Goal: Information Seeking & Learning: Check status

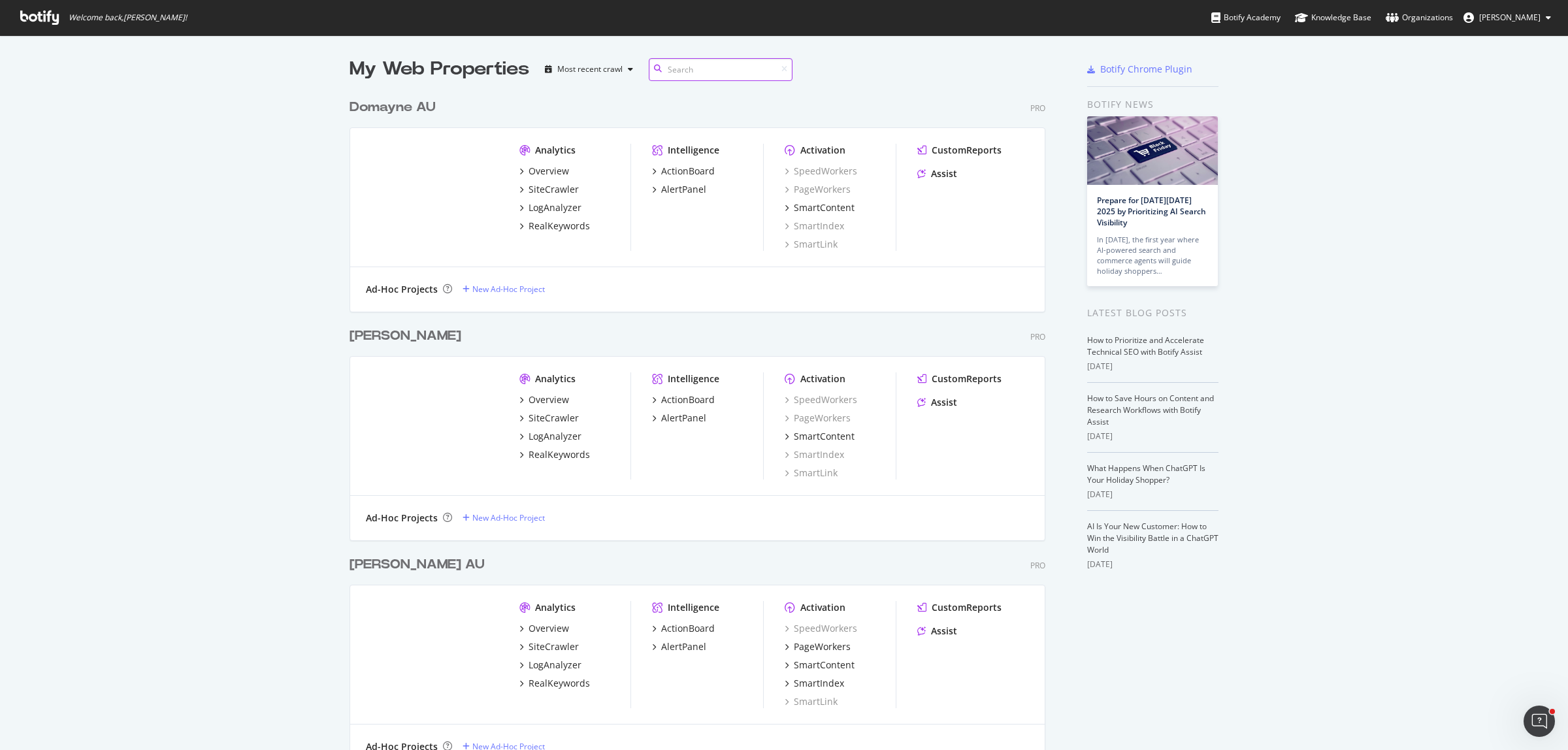
scroll to position [728, 694]
click at [239, 240] on div "My Web Properties Most recent crawl Domayne AU Pro Analytics Overview SiteCrawl…" at bounding box center [784, 439] width 1568 height 808
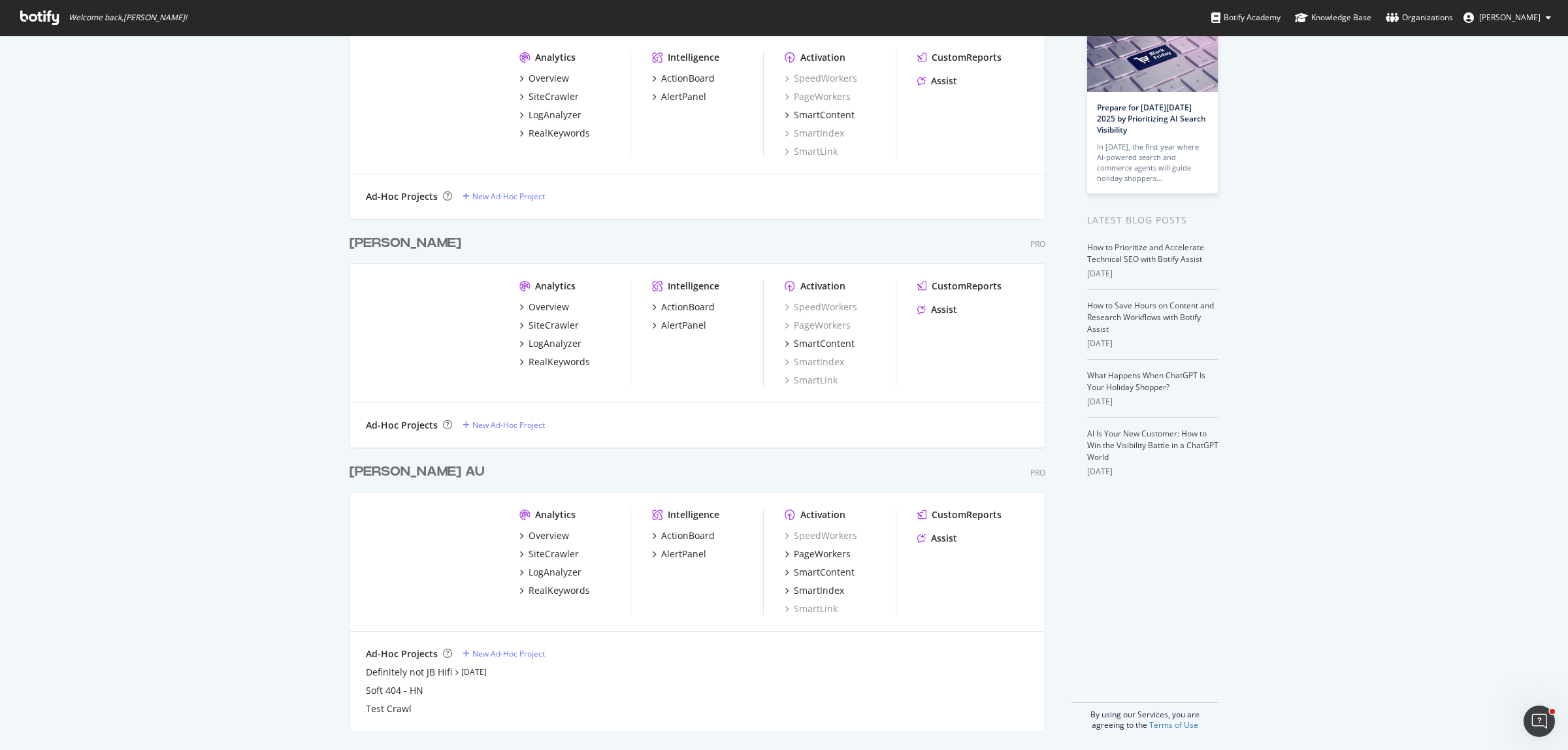
scroll to position [94, 0]
click at [543, 551] on div "SiteCrawler" at bounding box center [553, 552] width 50 height 13
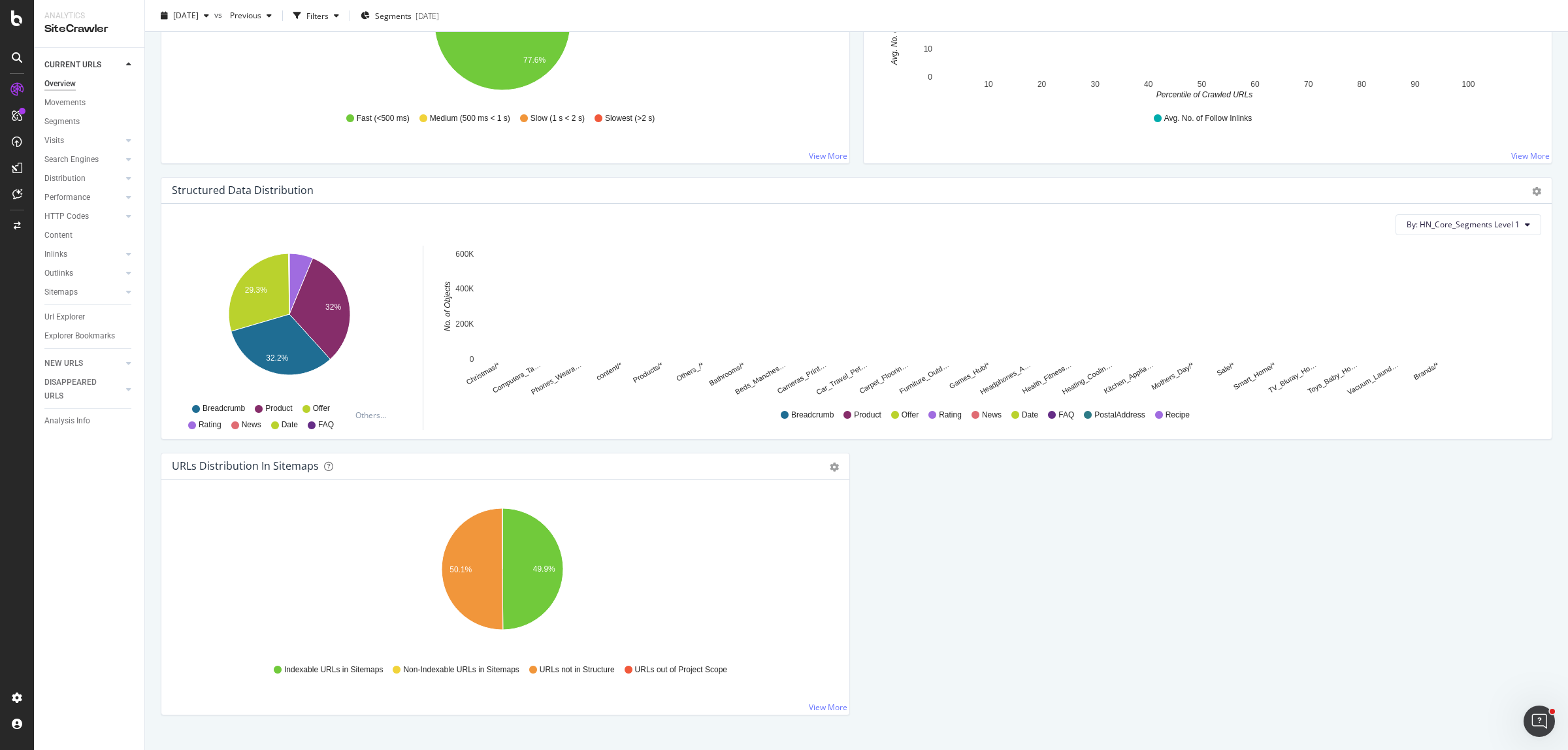
scroll to position [1146, 0]
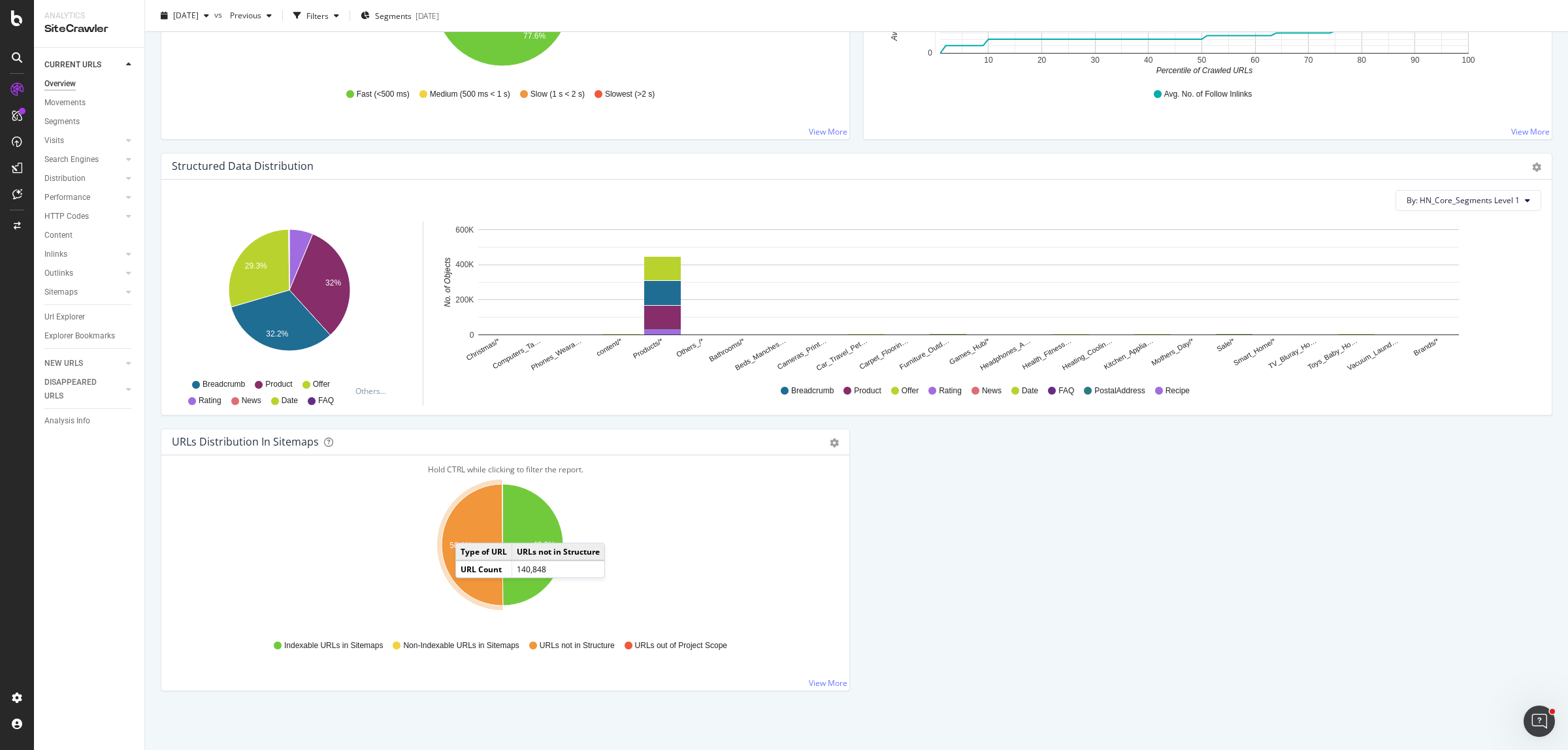
click at [468, 529] on icon "A chart." at bounding box center [472, 545] width 61 height 121
click at [362, 521] on icon "49.9% 50.1%" at bounding box center [501, 551] width 661 height 152
click at [485, 529] on icon "A chart." at bounding box center [472, 545] width 61 height 121
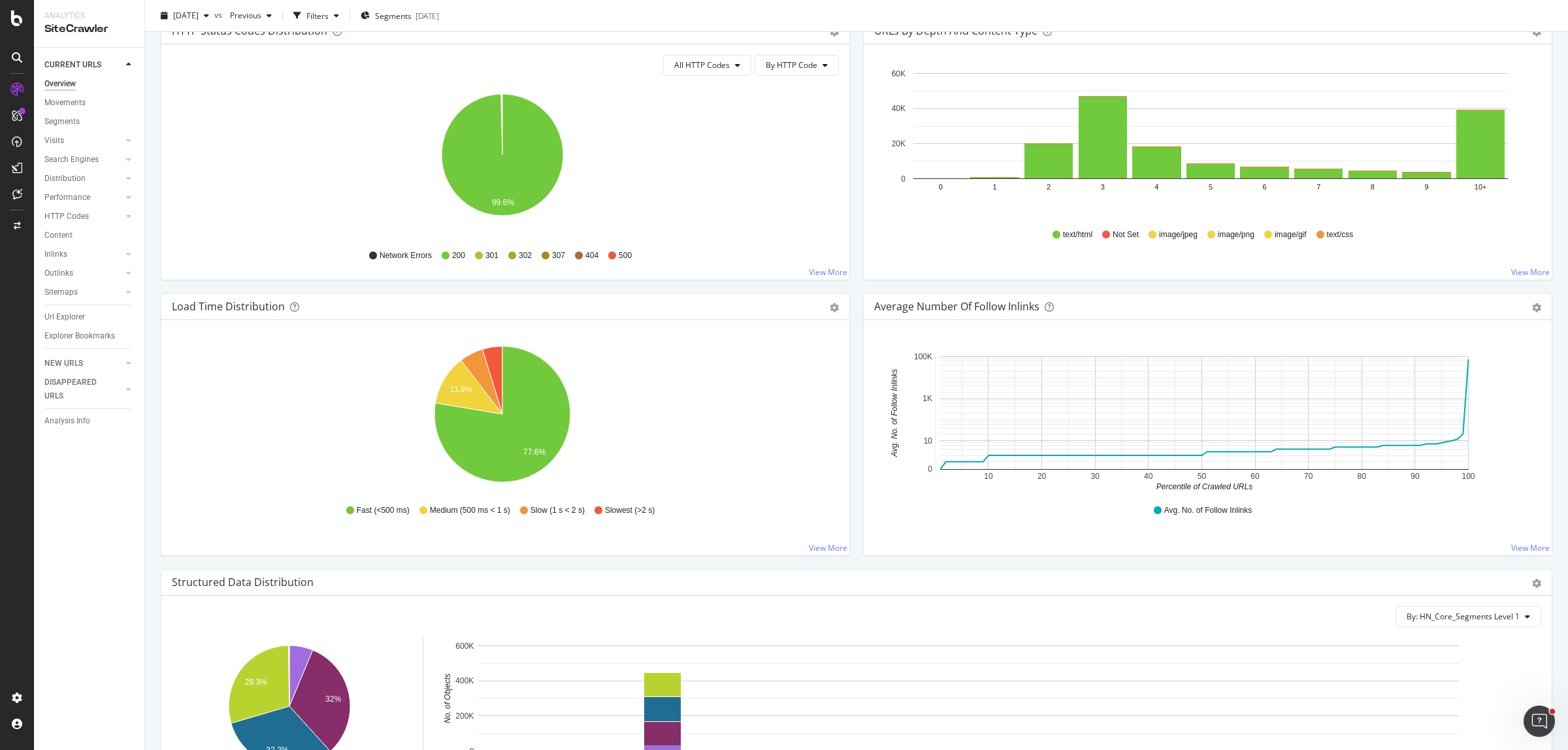
scroll to position [493, 0]
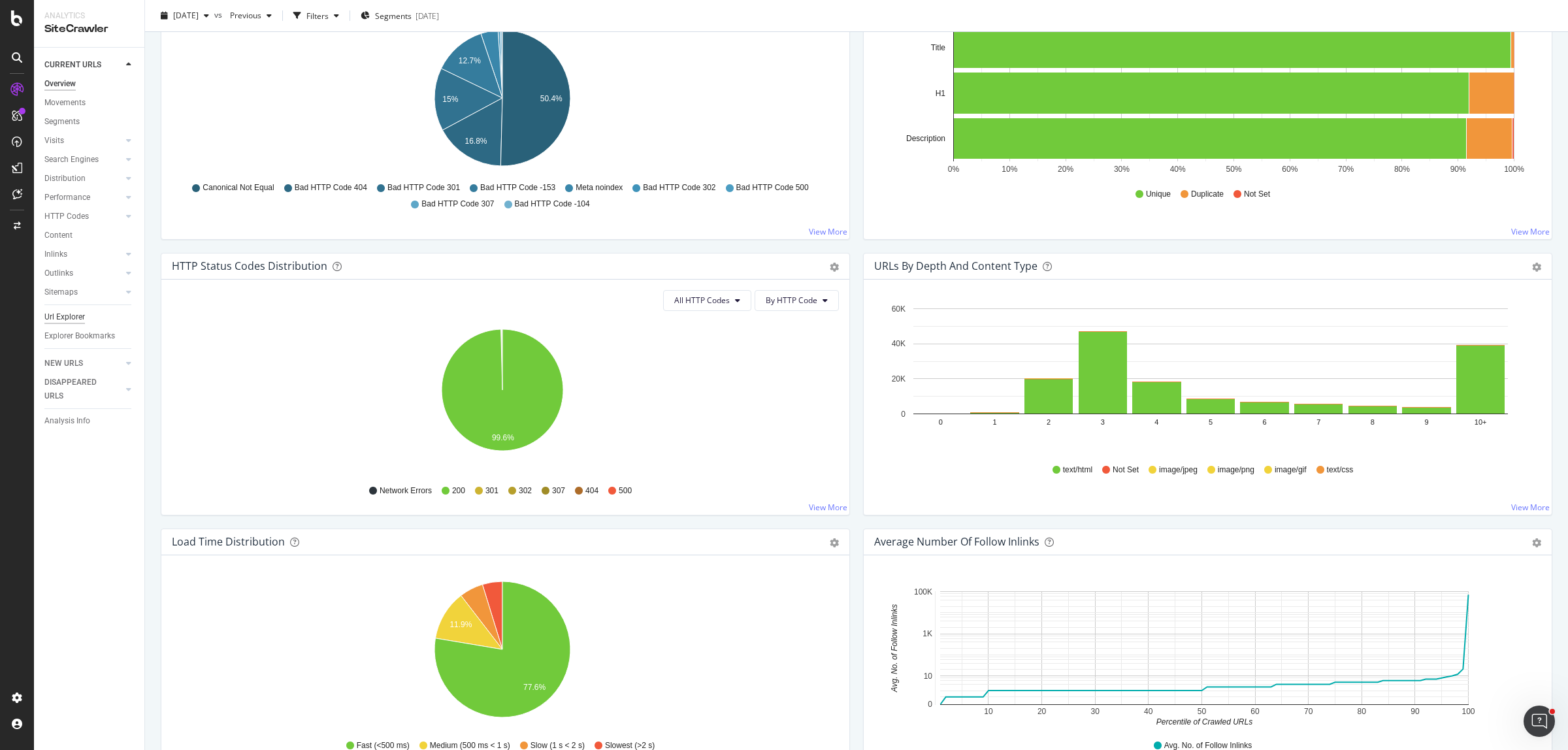
click at [72, 314] on div "Url Explorer" at bounding box center [64, 317] width 40 height 14
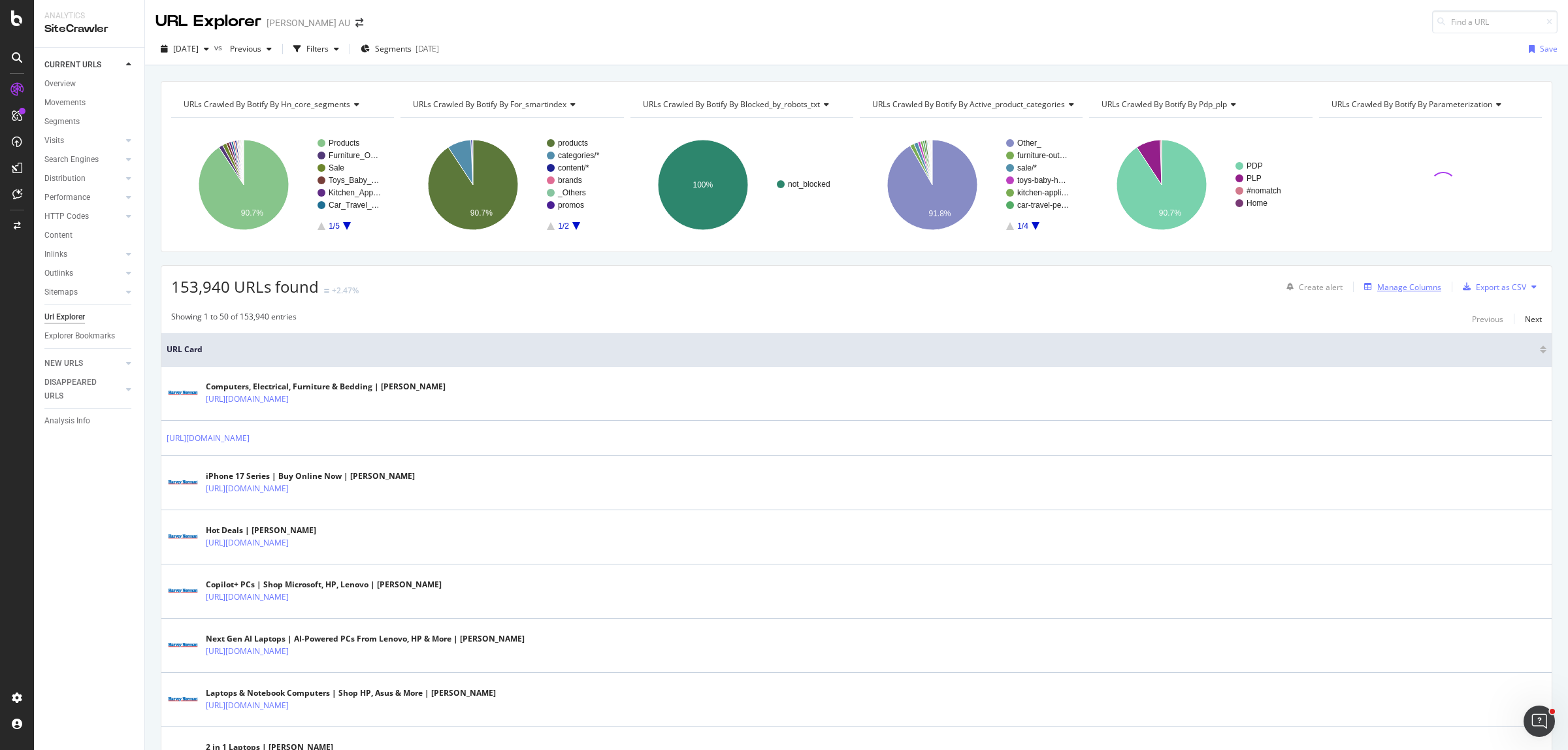
click at [1402, 291] on div "Manage Columns" at bounding box center [1409, 286] width 64 height 11
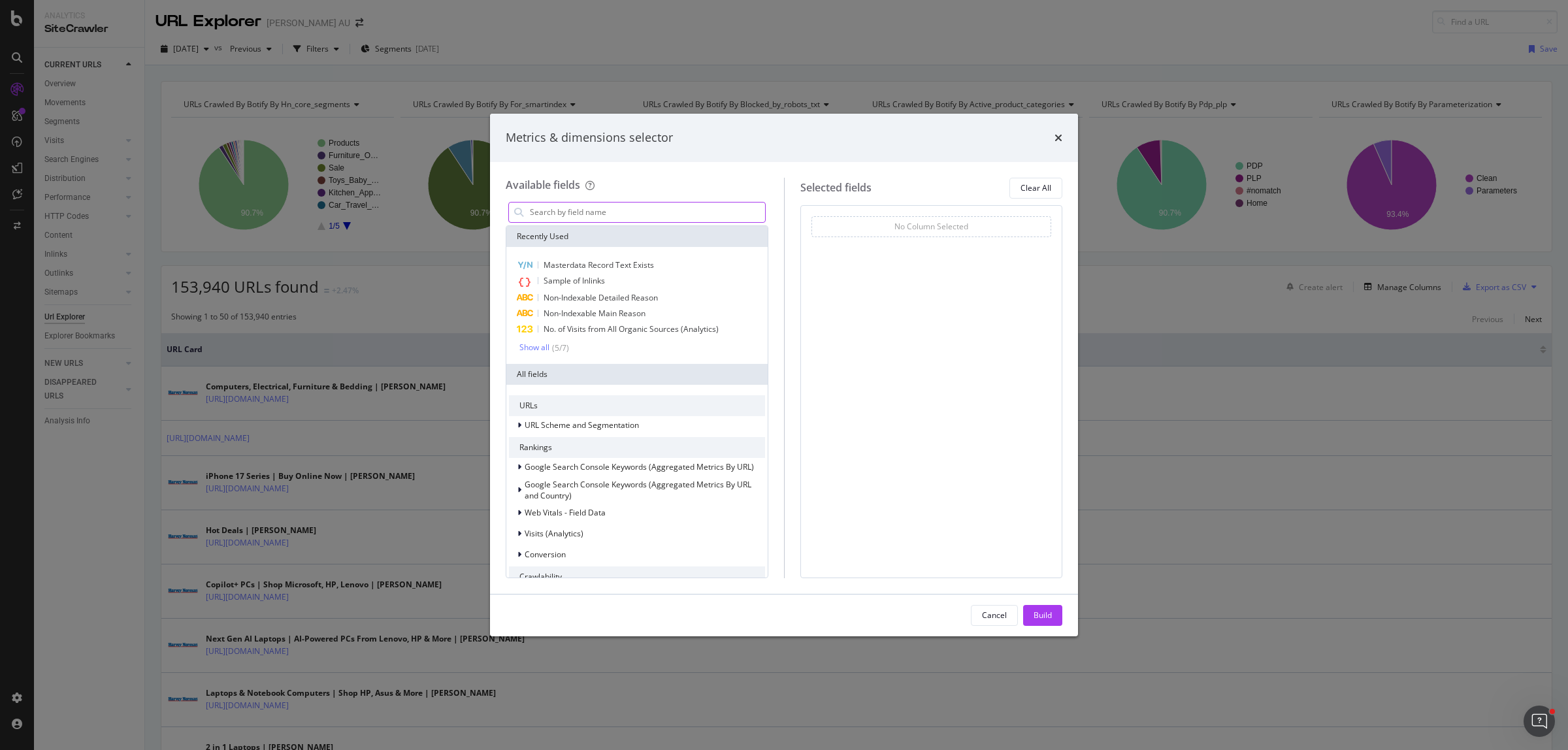
click at [598, 209] on input "modal" at bounding box center [646, 211] width 236 height 20
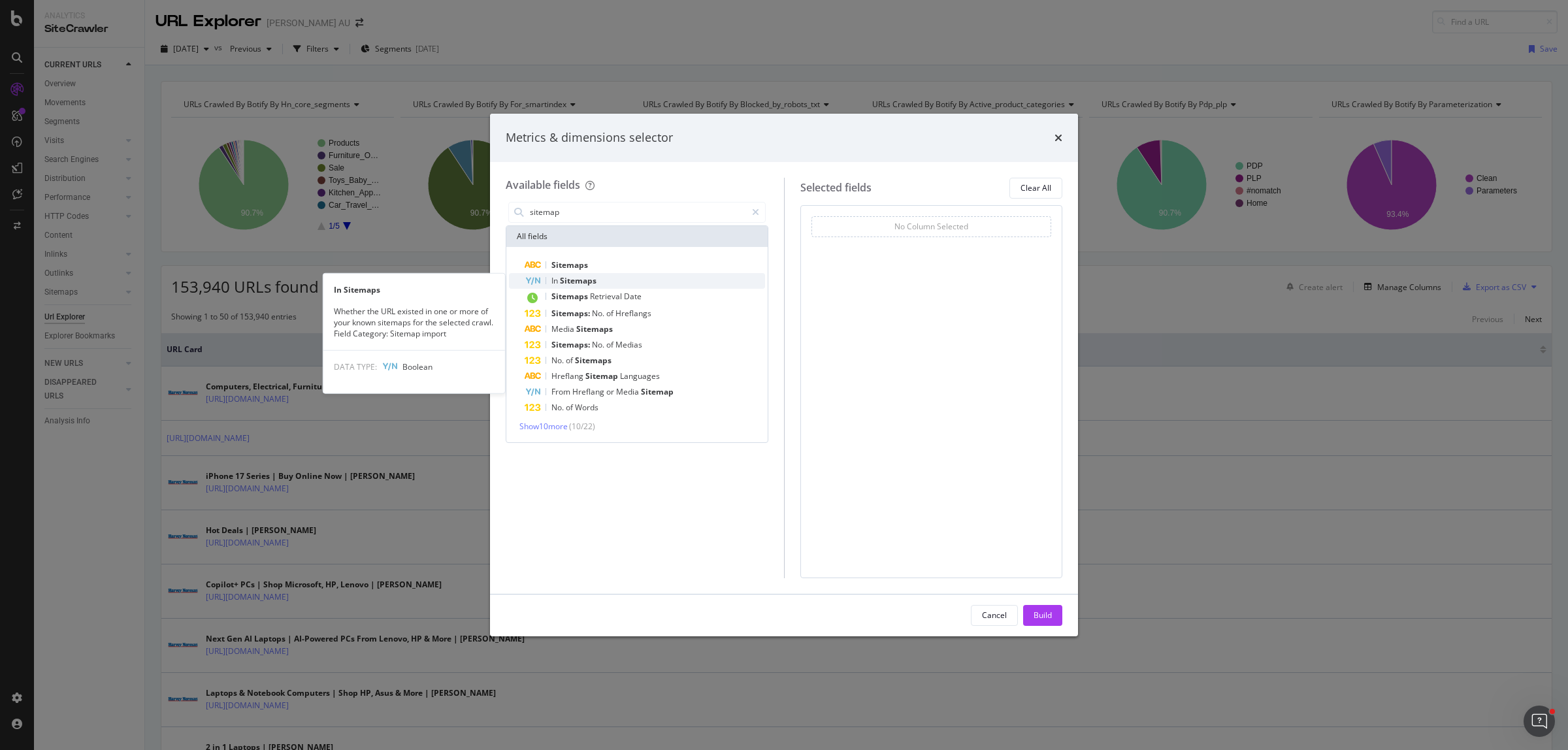
type input "sitemap"
click at [573, 282] on span "Sitemaps" at bounding box center [578, 280] width 37 height 11
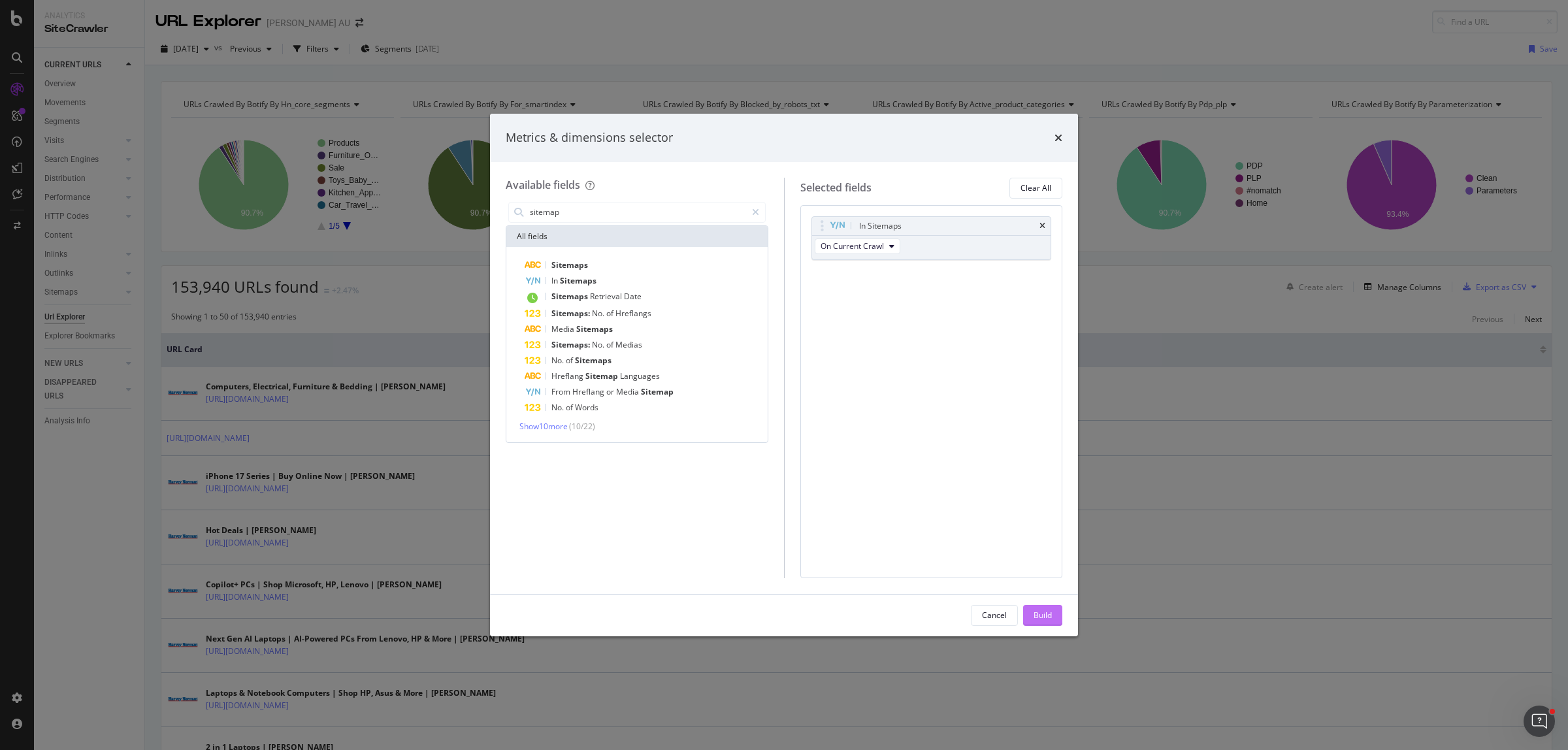
click at [1036, 619] on div "Build" at bounding box center [1042, 614] width 18 height 11
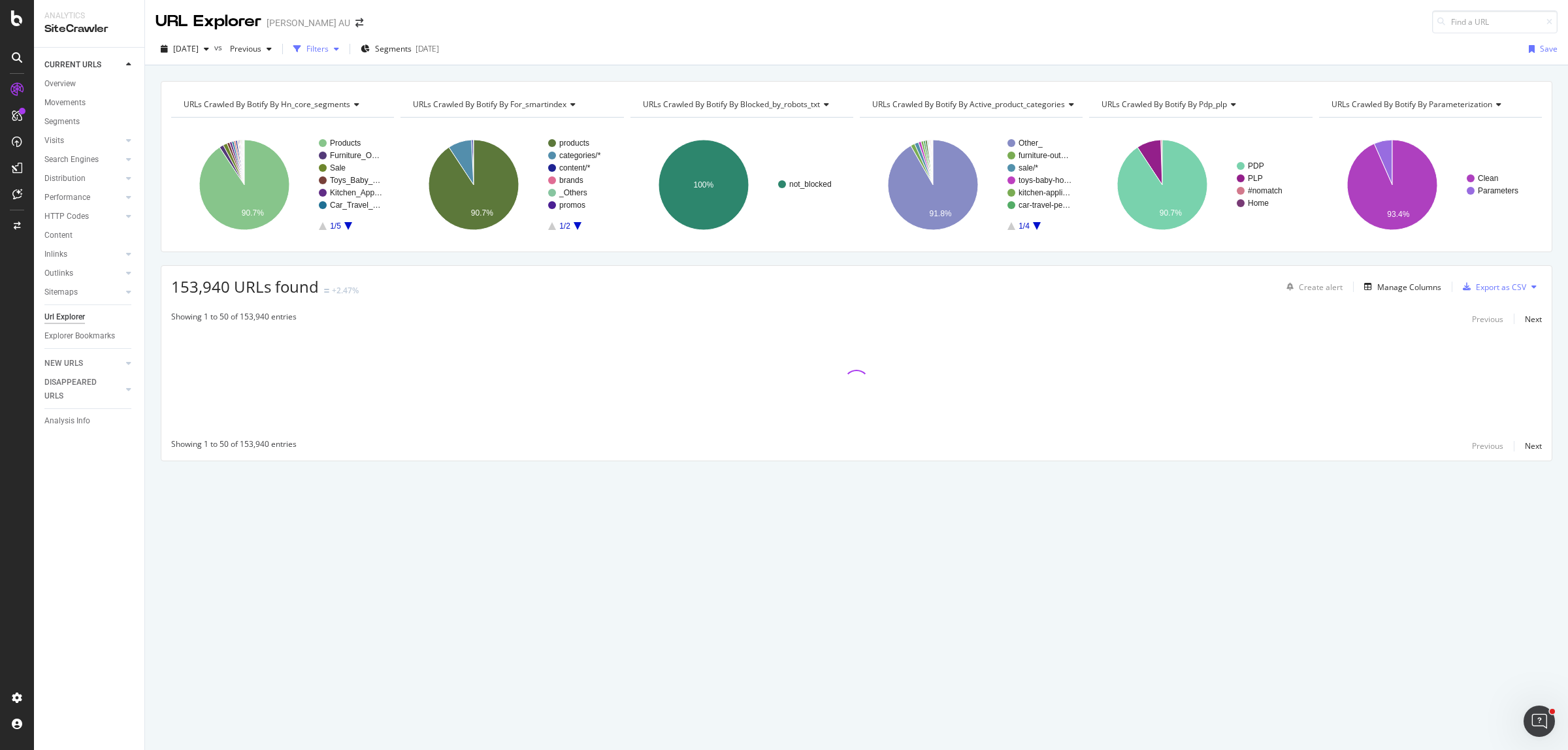
click at [328, 52] on div "Filters" at bounding box center [317, 49] width 22 height 11
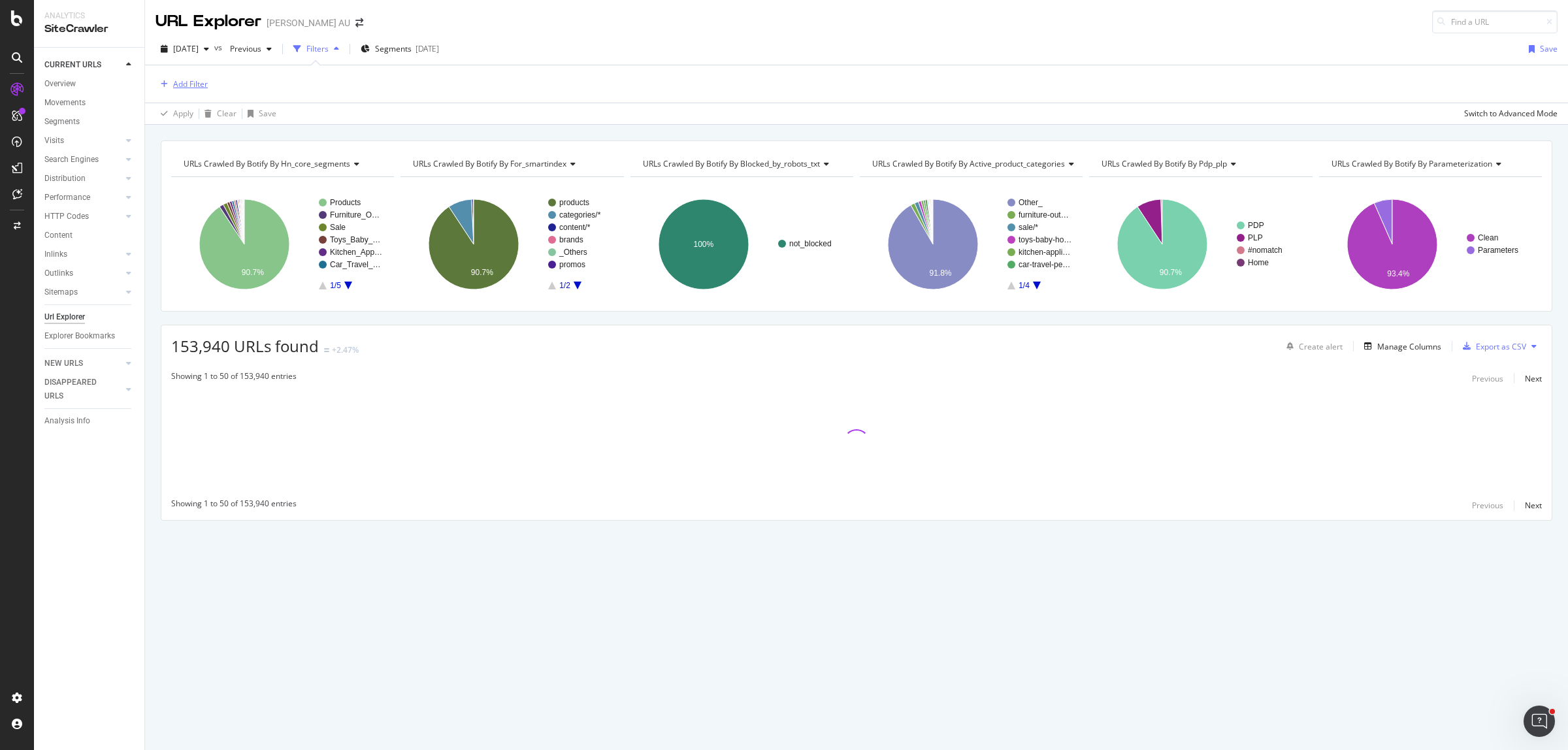
click at [176, 79] on div "Add Filter" at bounding box center [190, 84] width 35 height 11
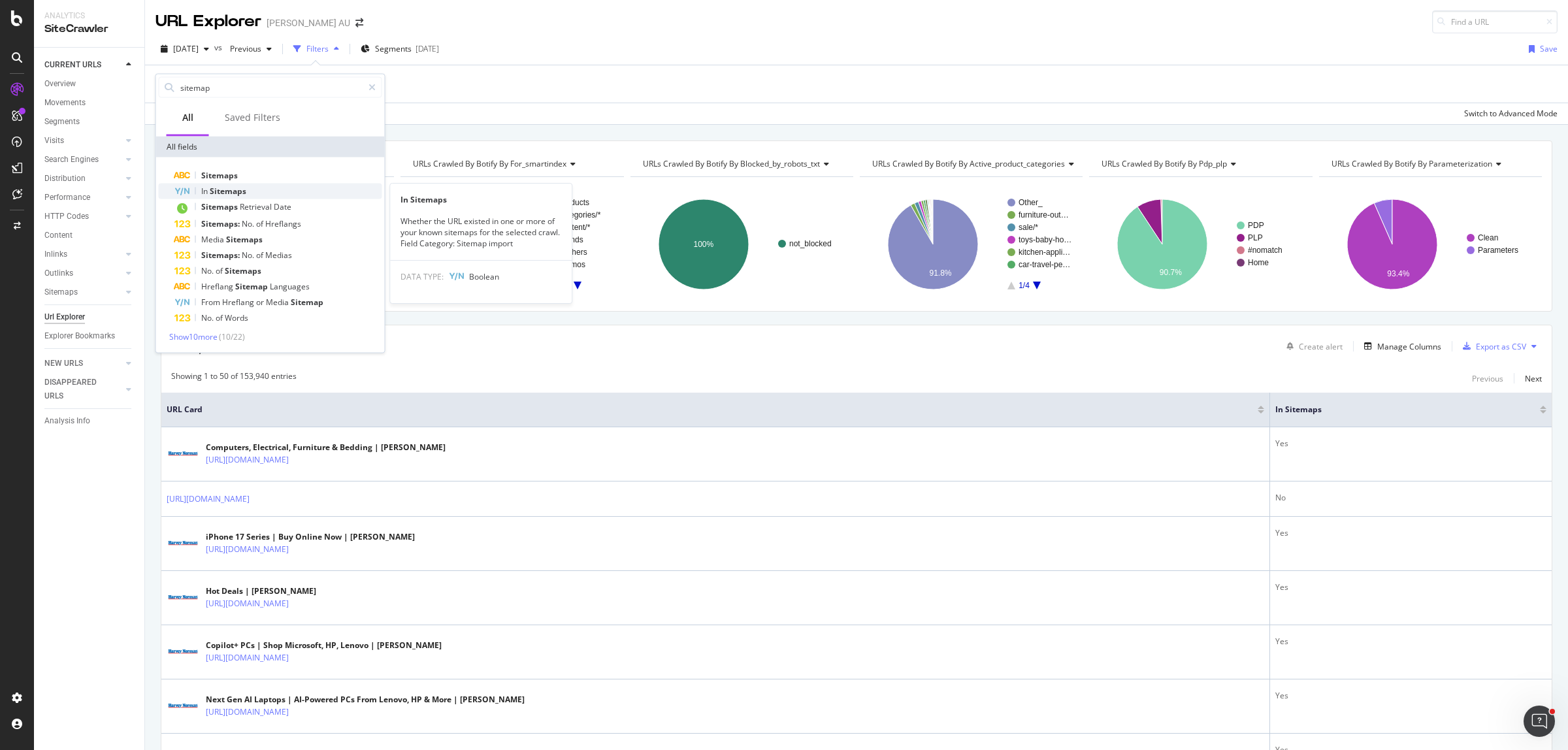
type input "sitemap"
click at [239, 189] on span "Sitemaps" at bounding box center [228, 191] width 37 height 11
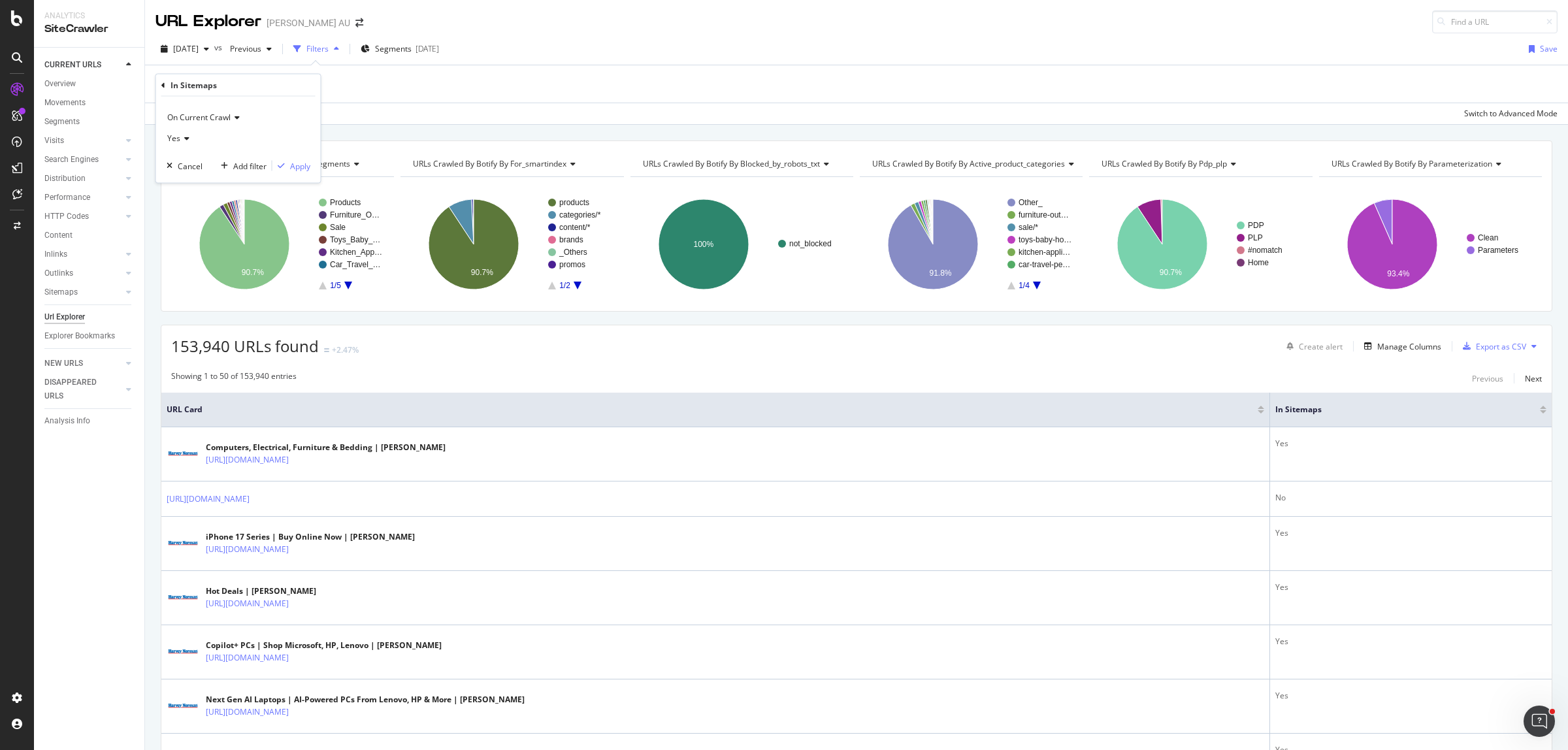
click at [188, 138] on div "Yes" at bounding box center [238, 138] width 144 height 21
click at [188, 186] on div "No" at bounding box center [240, 182] width 140 height 17
click at [305, 164] on div "Apply" at bounding box center [300, 165] width 20 height 11
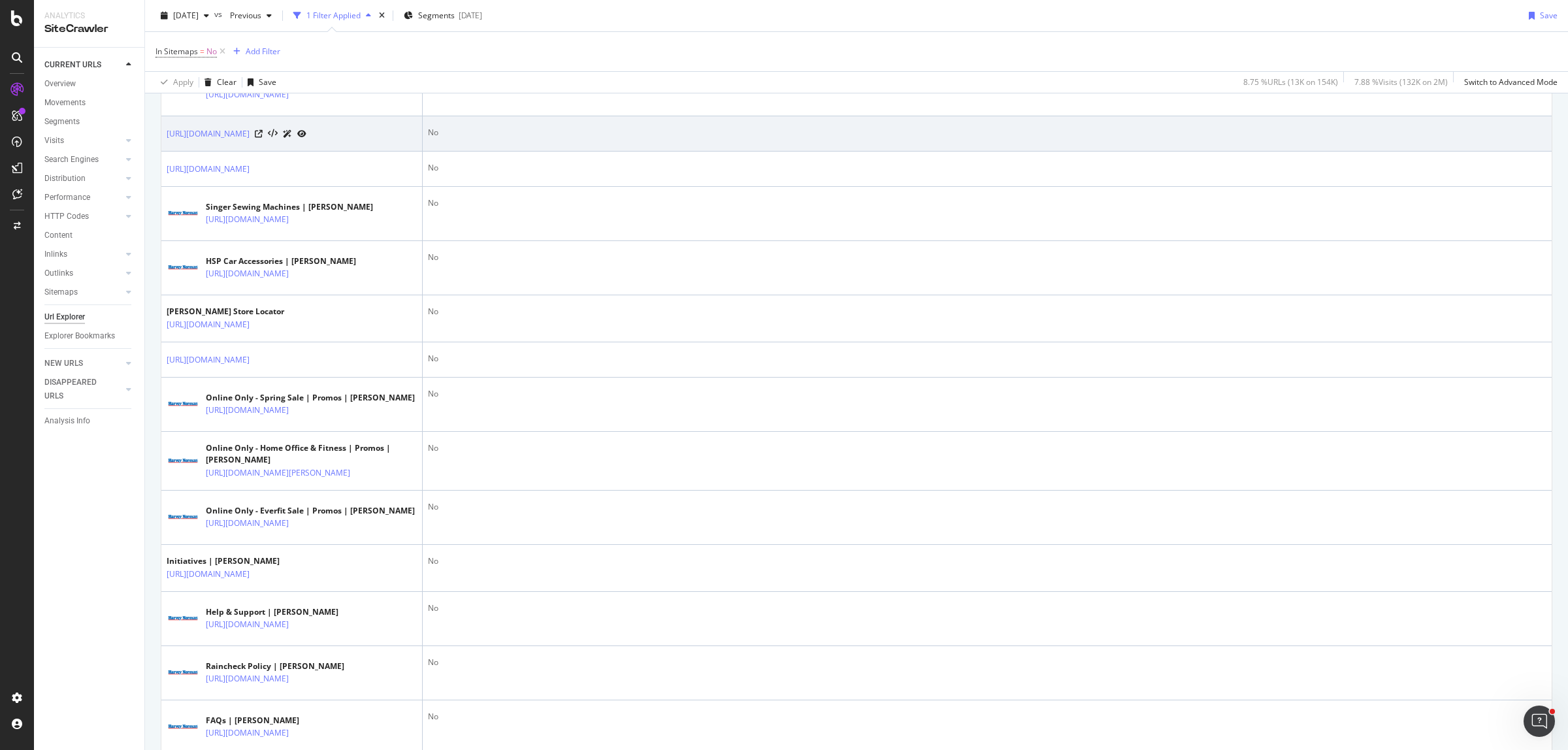
scroll to position [735, 0]
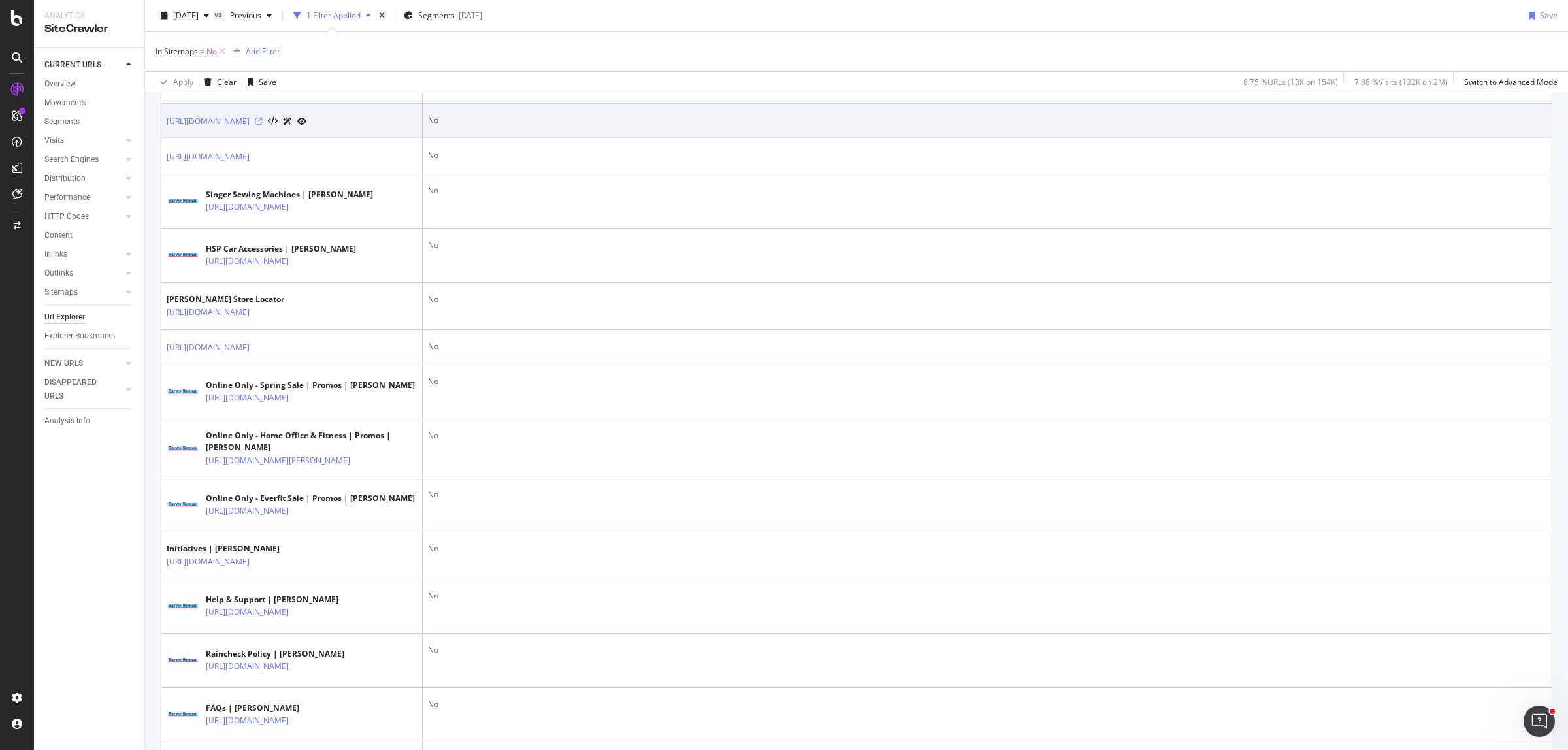
click at [263, 125] on icon at bounding box center [258, 121] width 8 height 8
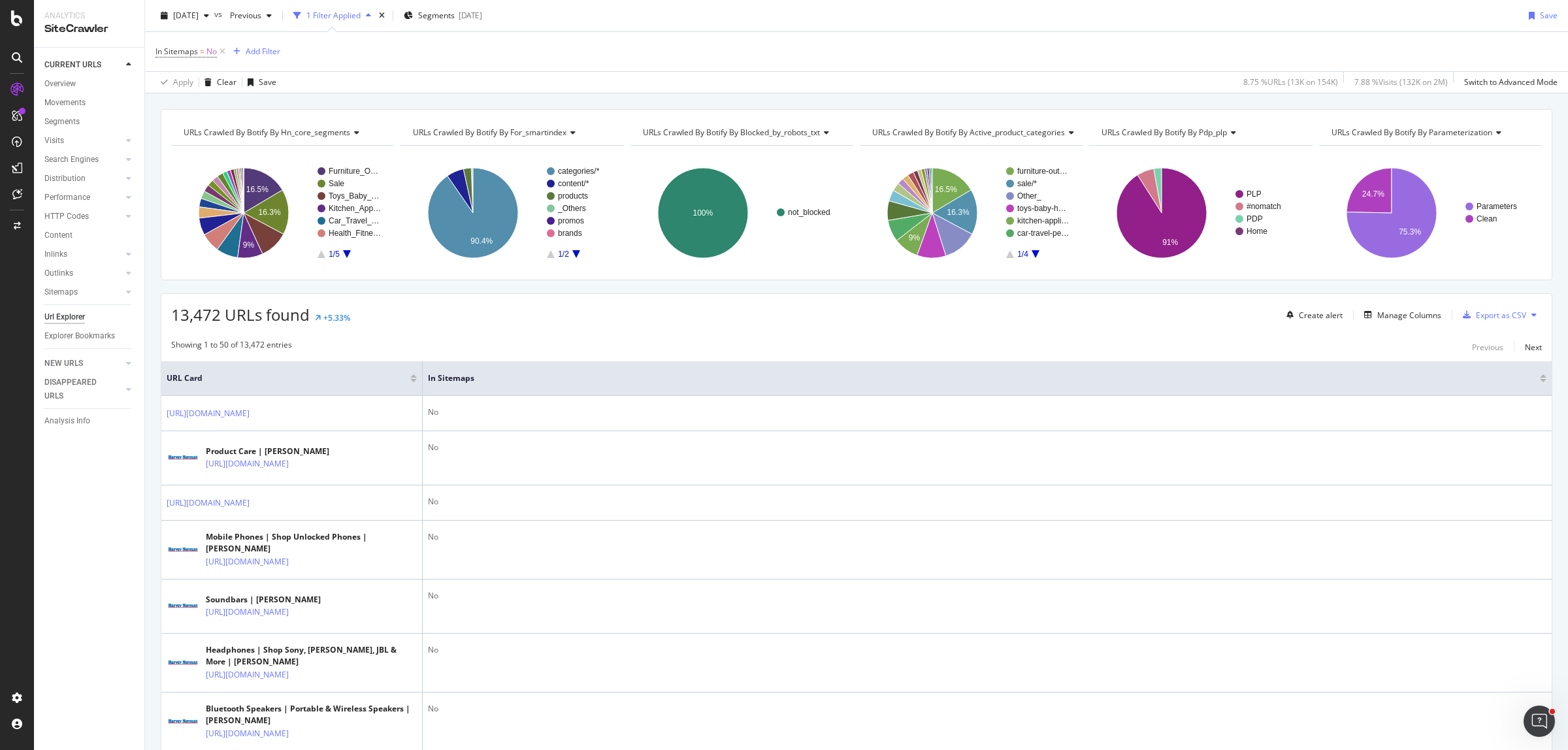
scroll to position [0, 0]
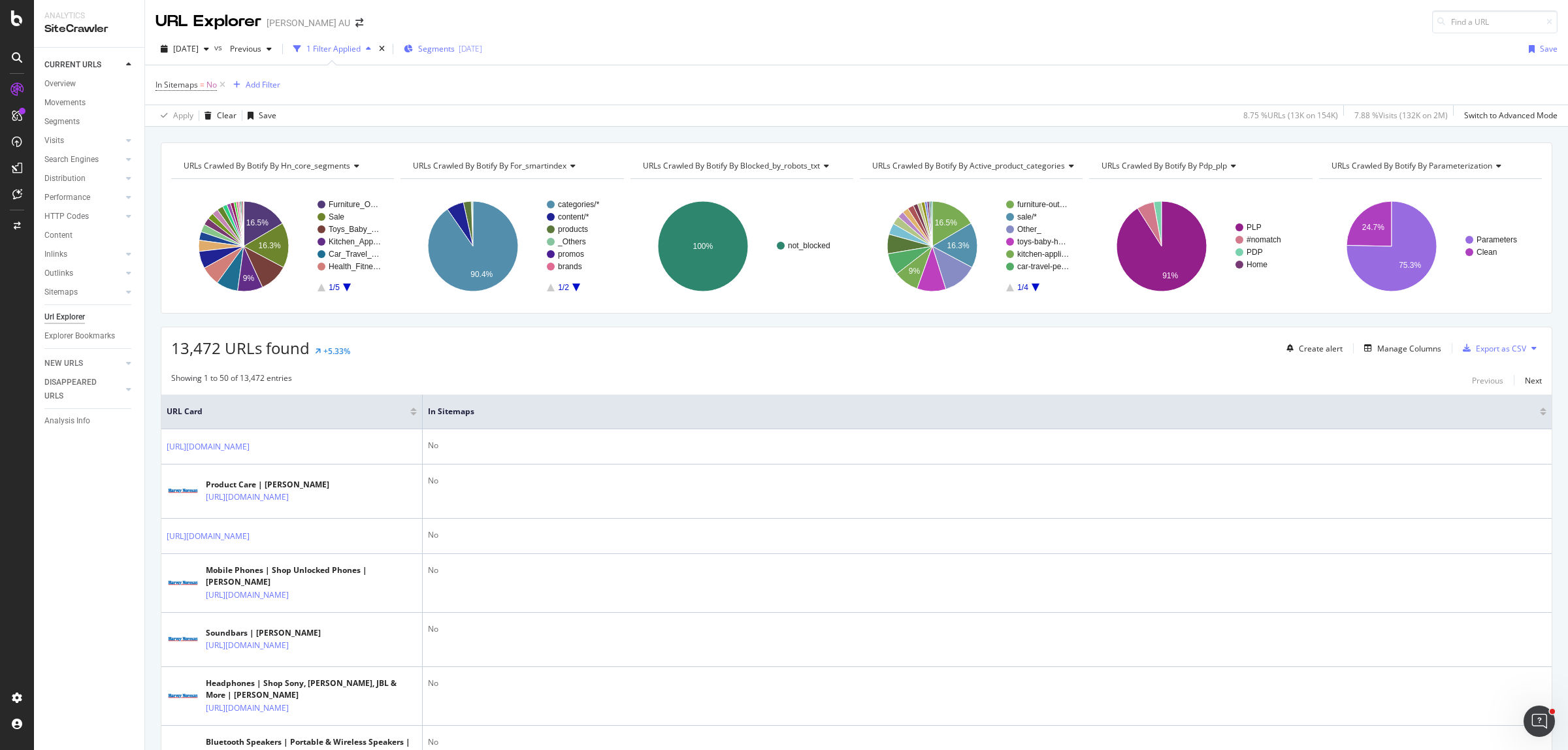
click at [454, 47] on span "Segments" at bounding box center [436, 49] width 37 height 11
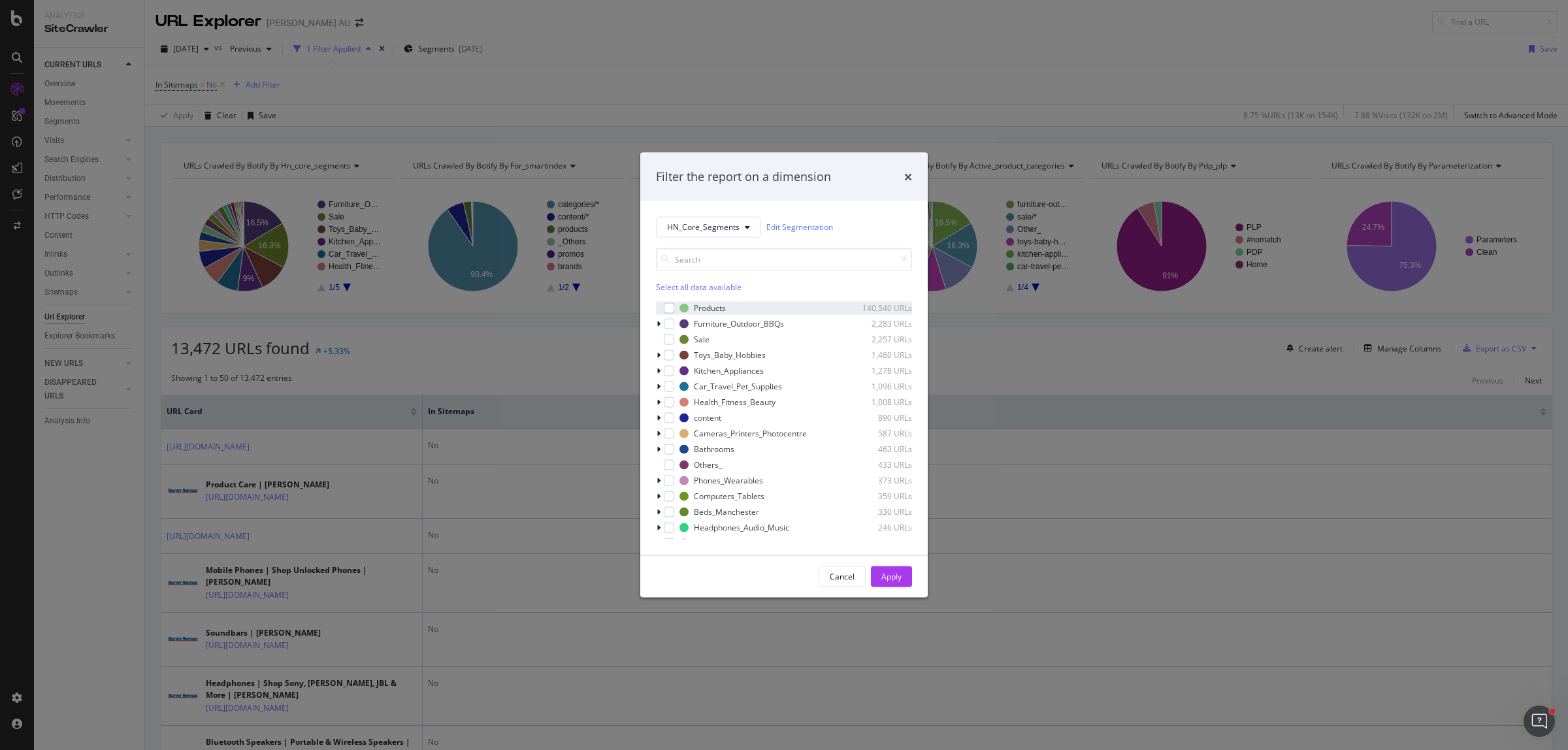
click at [662, 307] on div "modal" at bounding box center [659, 307] width 8 height 13
click at [671, 288] on div "Select all data available" at bounding box center [784, 286] width 256 height 11
click at [671, 291] on div "Unselect all data available" at bounding box center [784, 286] width 256 height 11
click at [670, 303] on div "modal" at bounding box center [668, 308] width 10 height 10
click at [898, 578] on div "Apply" at bounding box center [891, 576] width 20 height 11
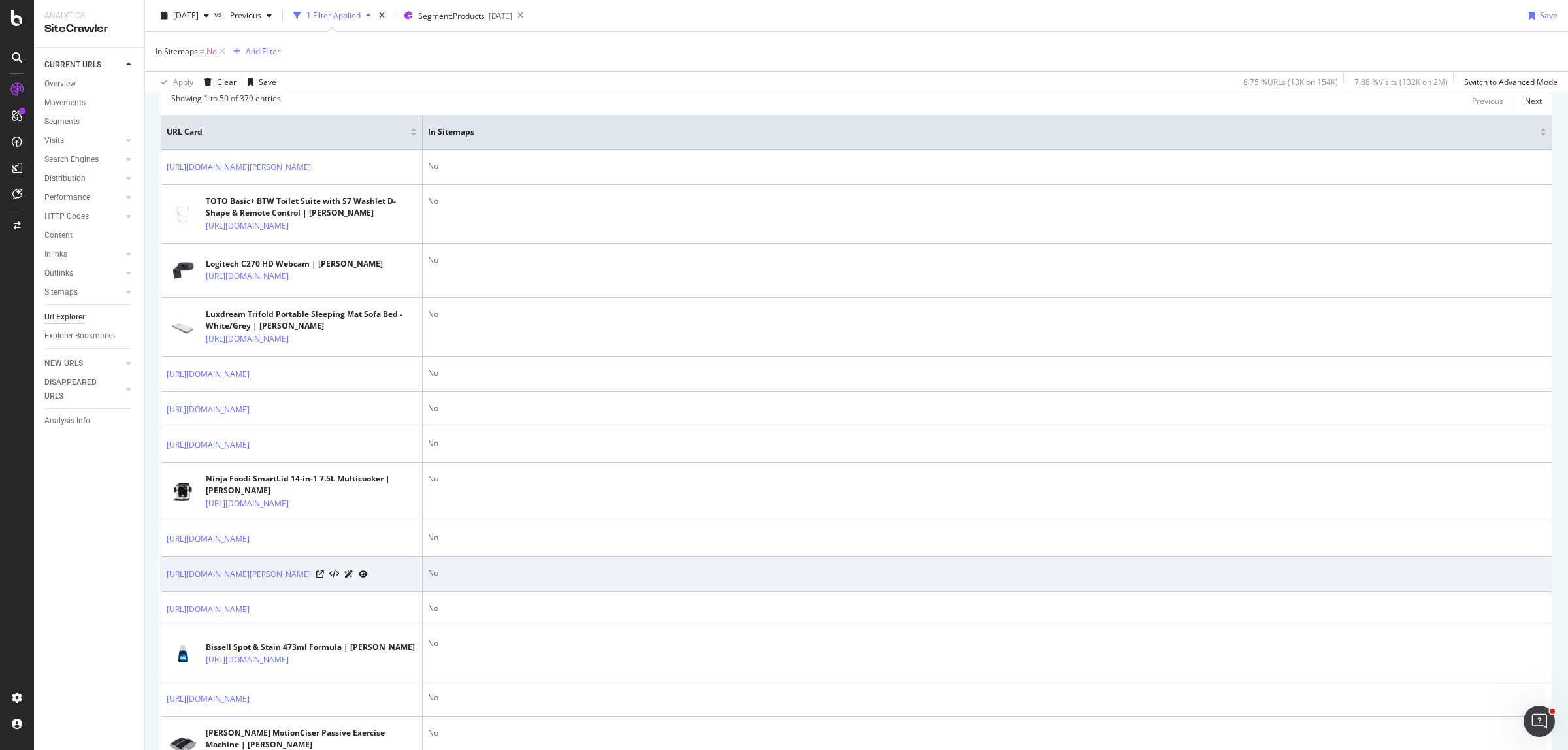
scroll to position [571, 0]
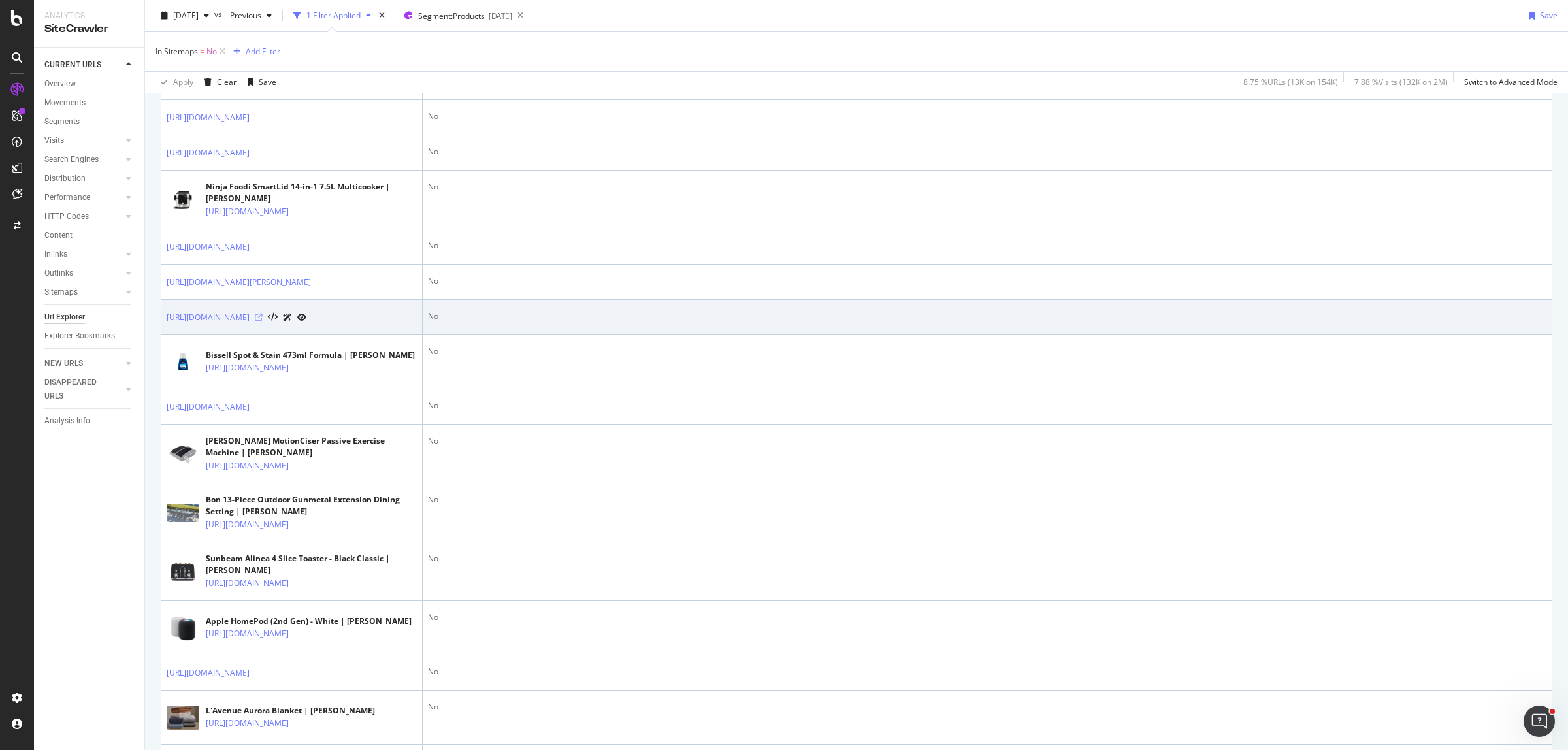
click at [263, 321] on icon at bounding box center [258, 317] width 8 height 8
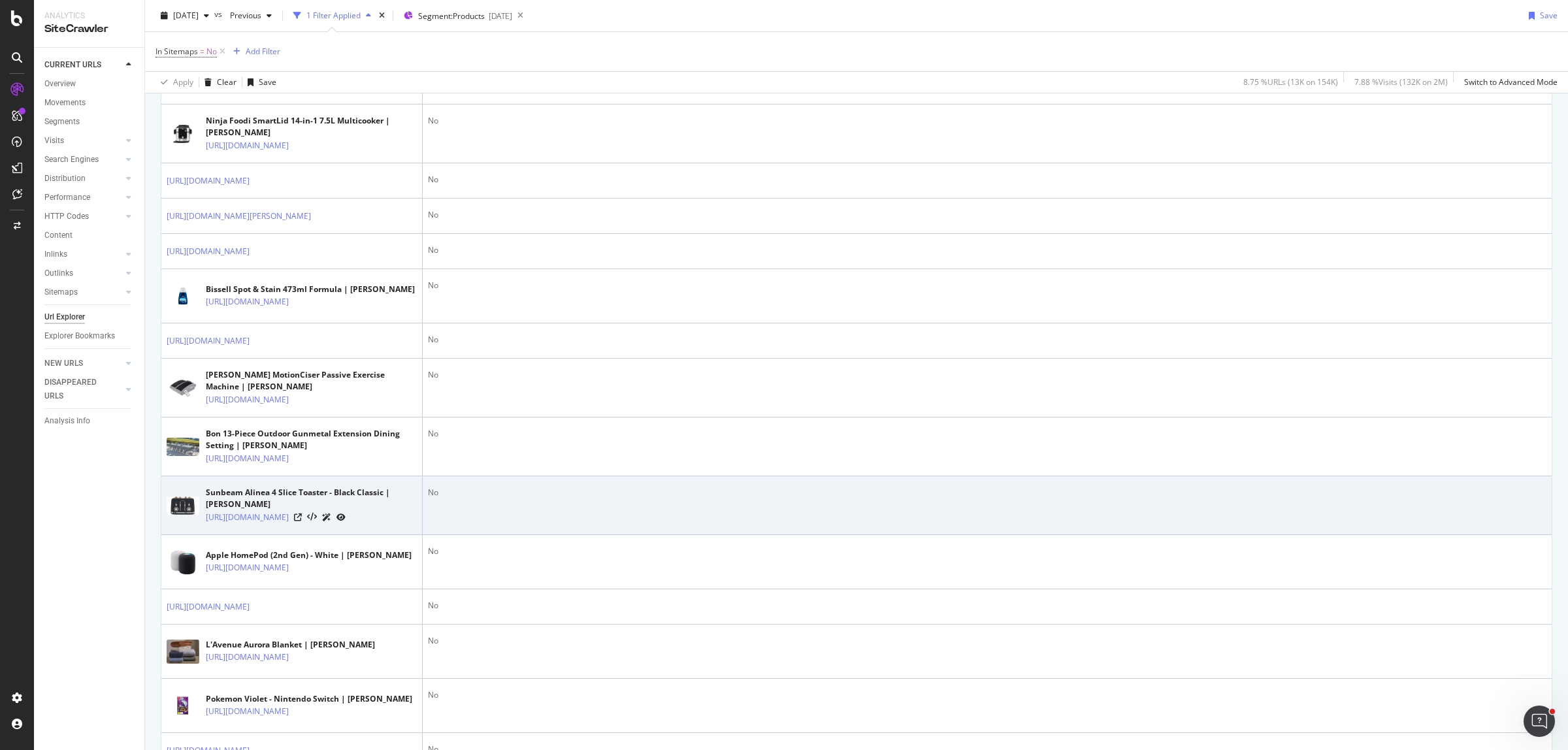
scroll to position [816, 0]
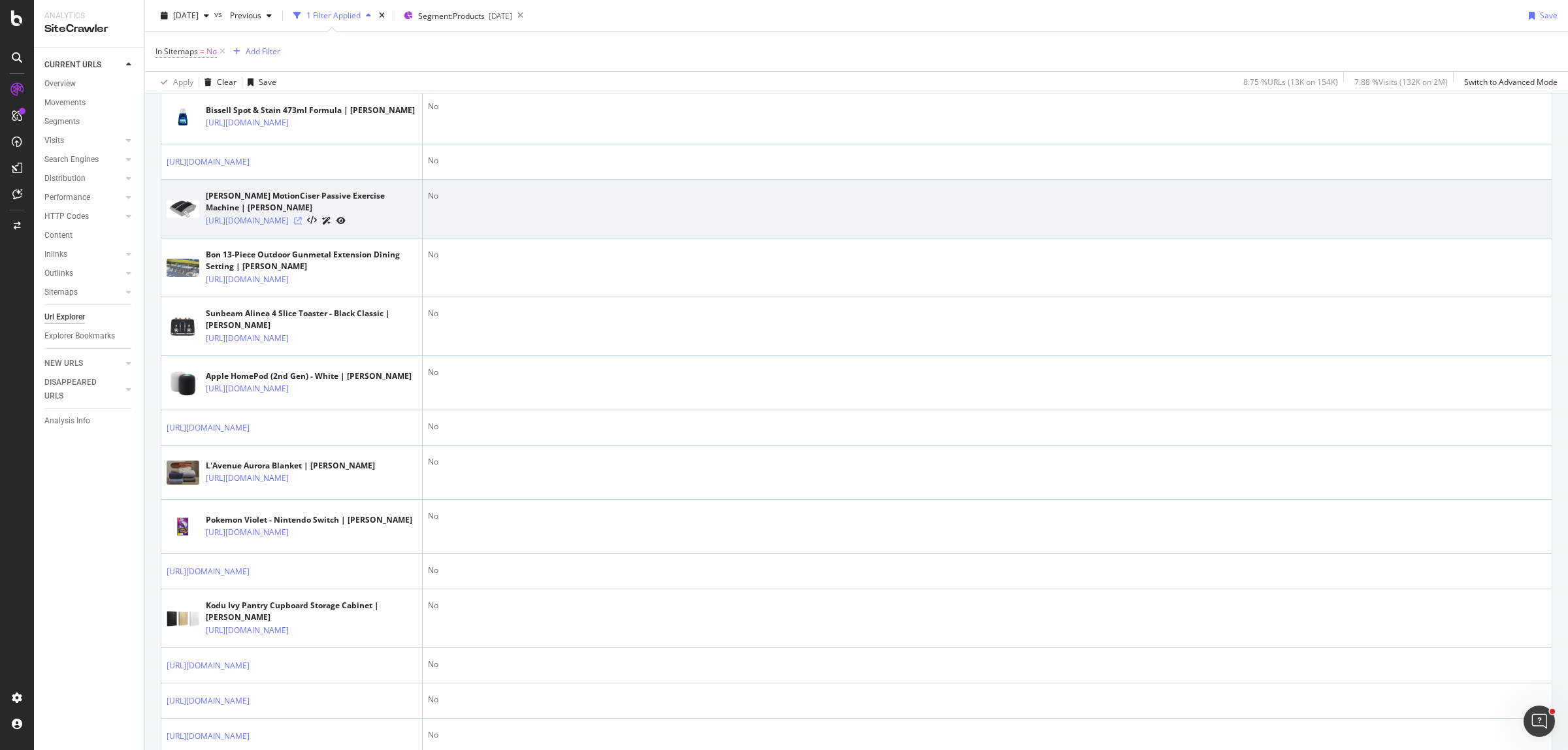
click at [302, 225] on icon at bounding box center [298, 220] width 8 height 8
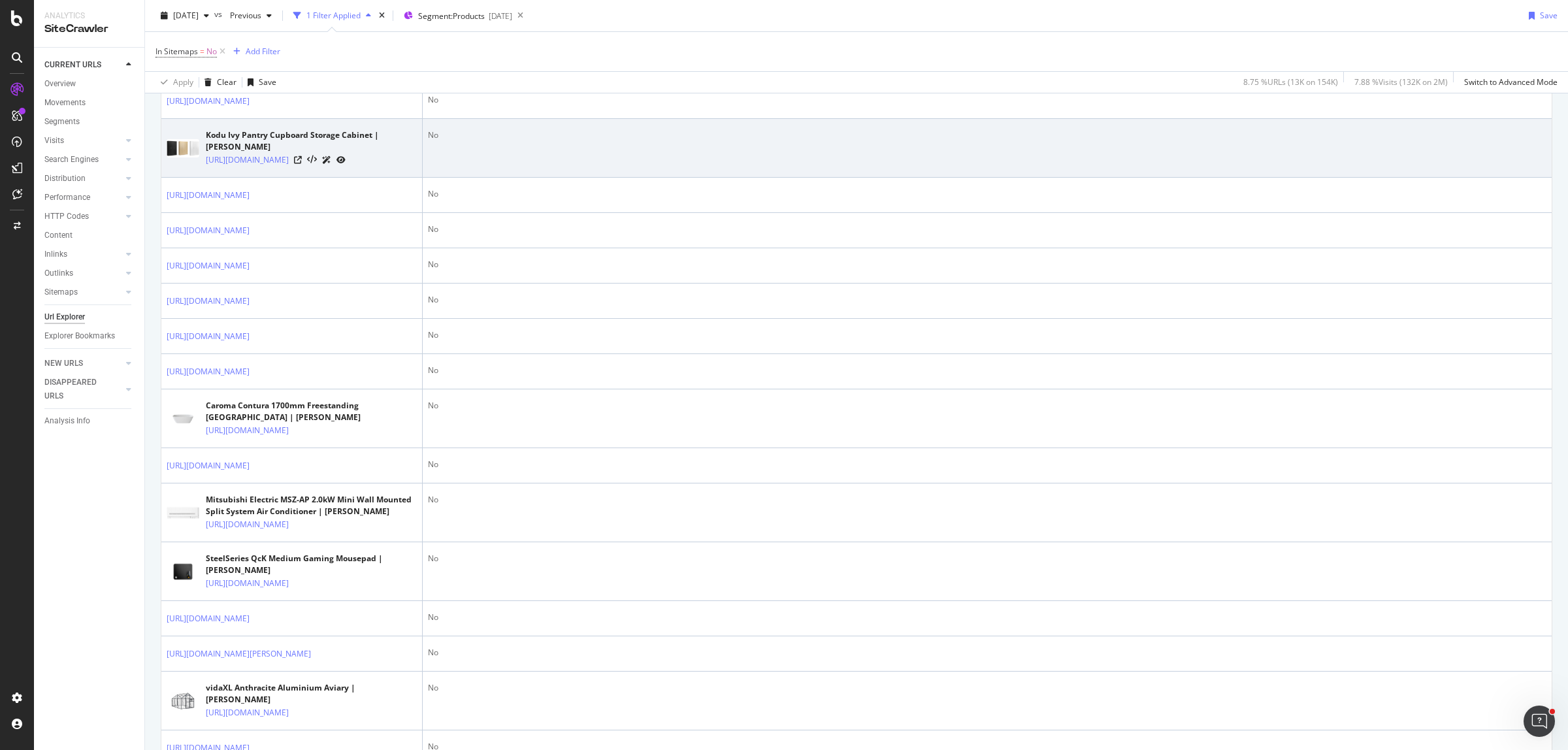
scroll to position [1469, 0]
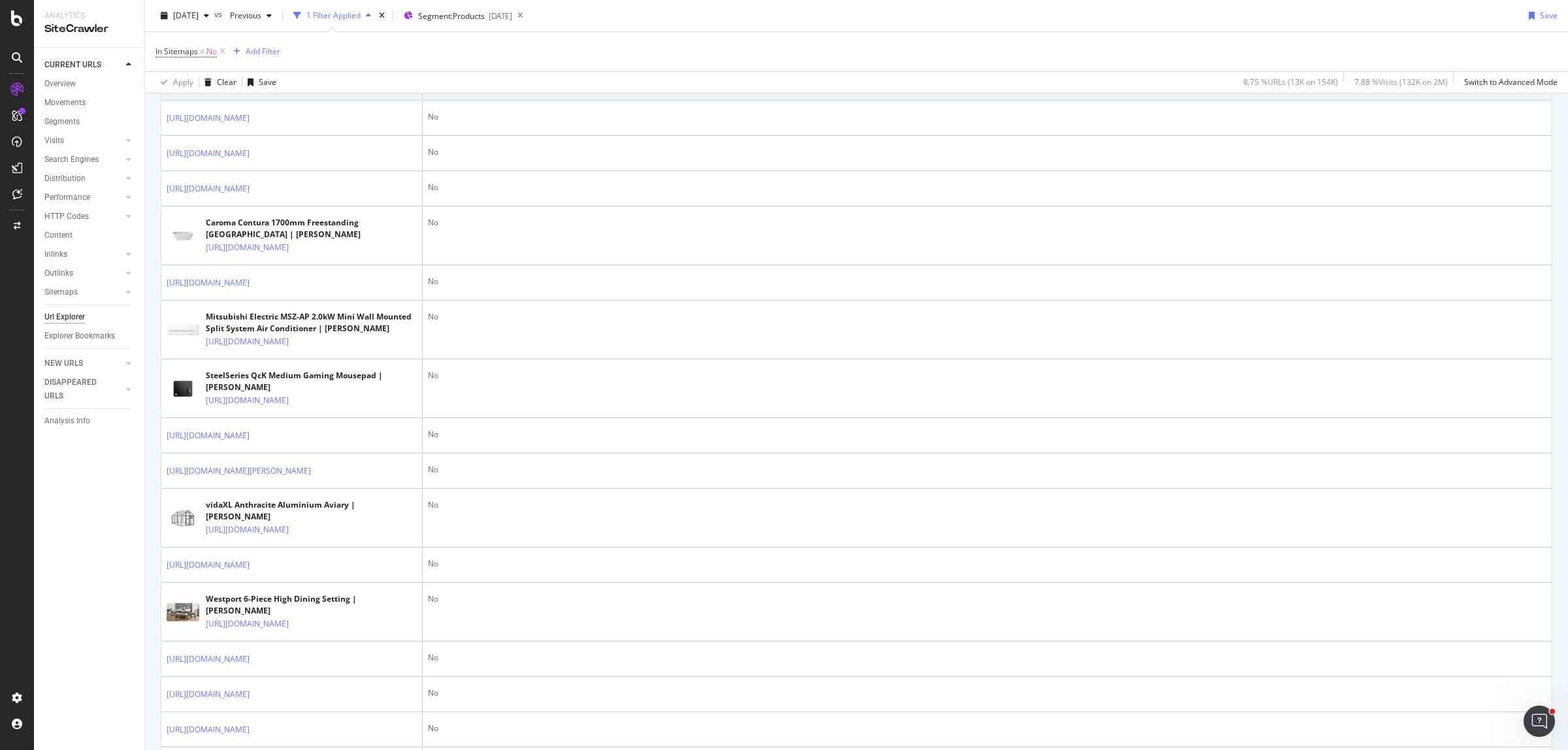
click at [263, 87] on icon at bounding box center [258, 83] width 8 height 8
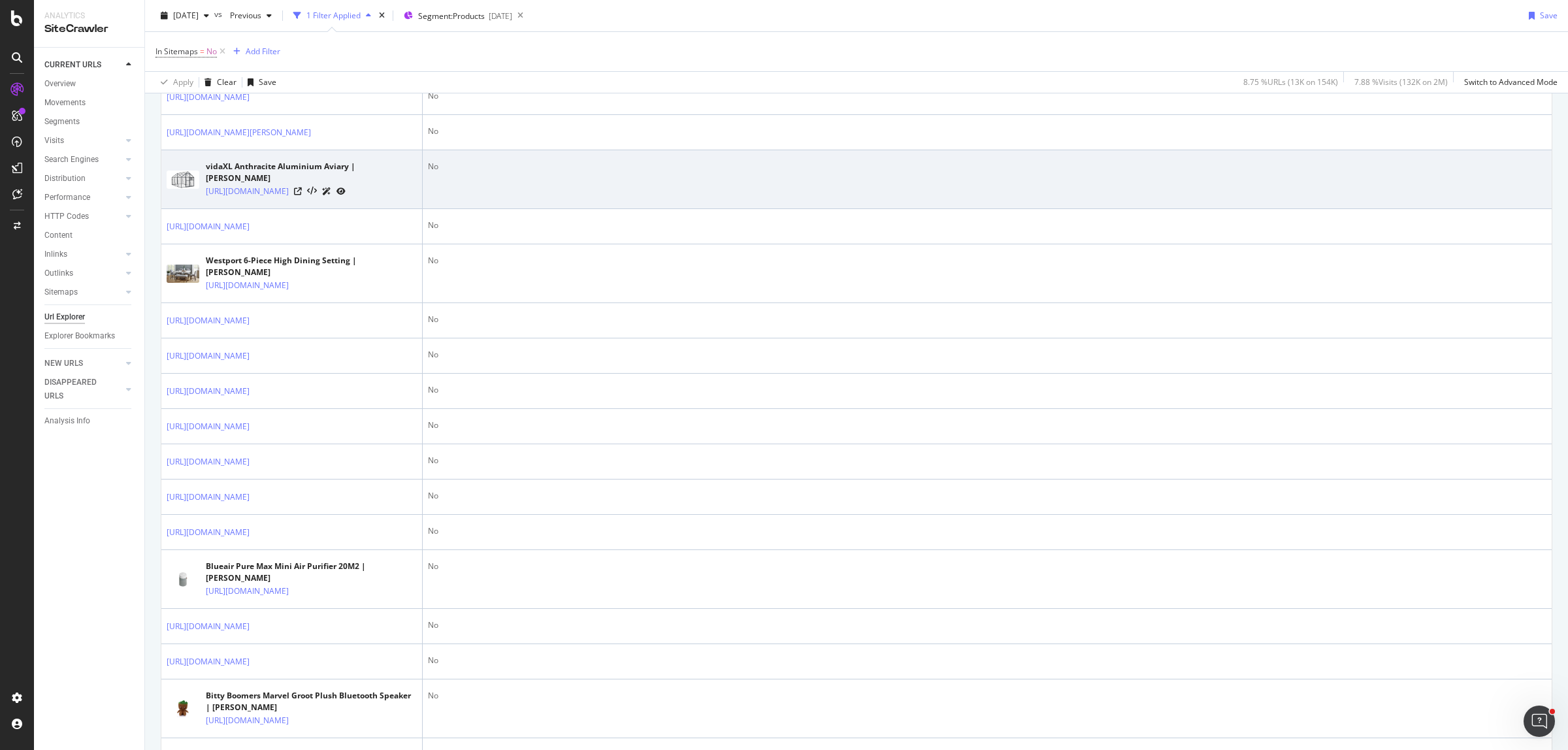
scroll to position [2040, 0]
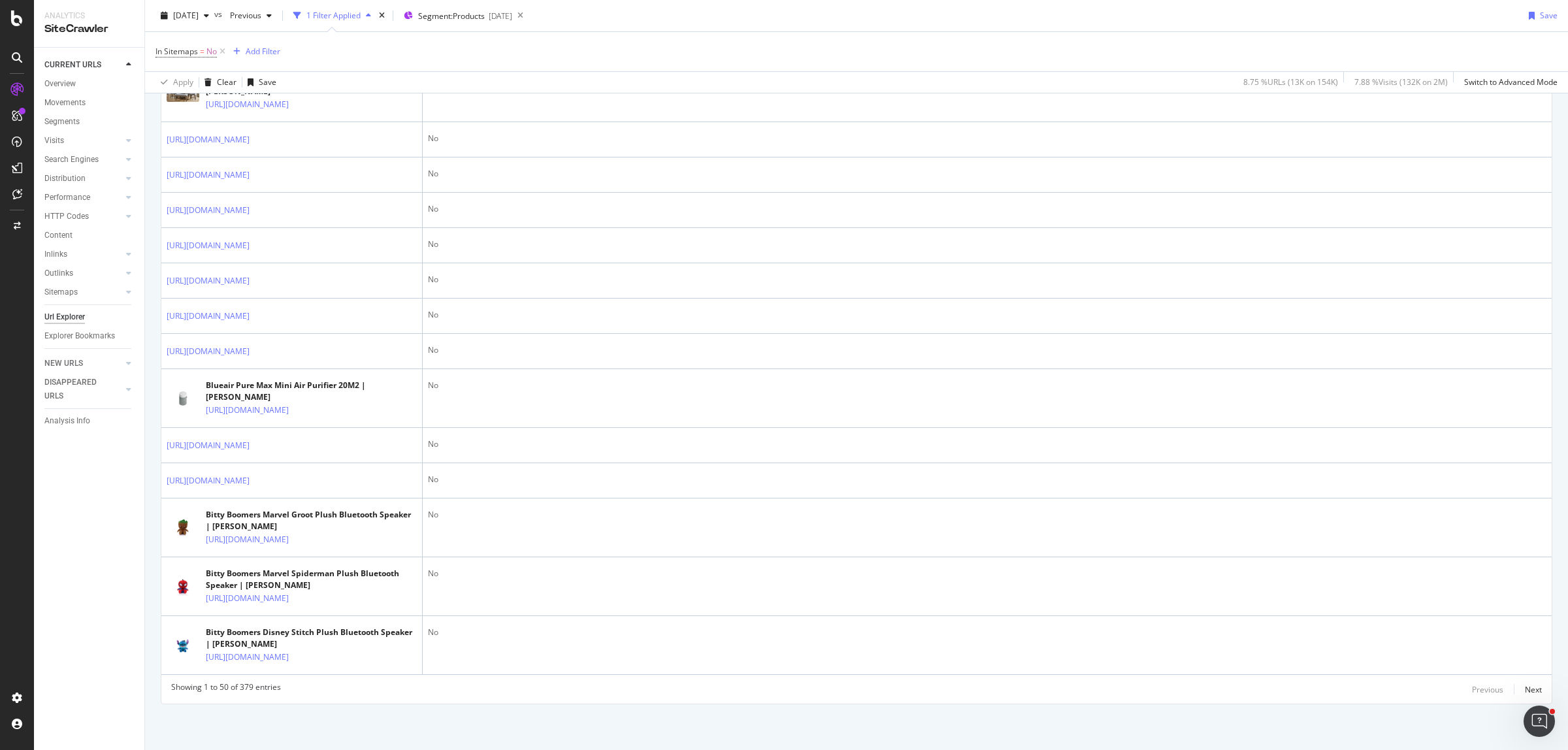
click at [362, 17] on div "[URL][DOMAIN_NAME]" at bounding box center [310, 10] width 211 height 14
click at [302, 14] on icon at bounding box center [298, 10] width 8 height 8
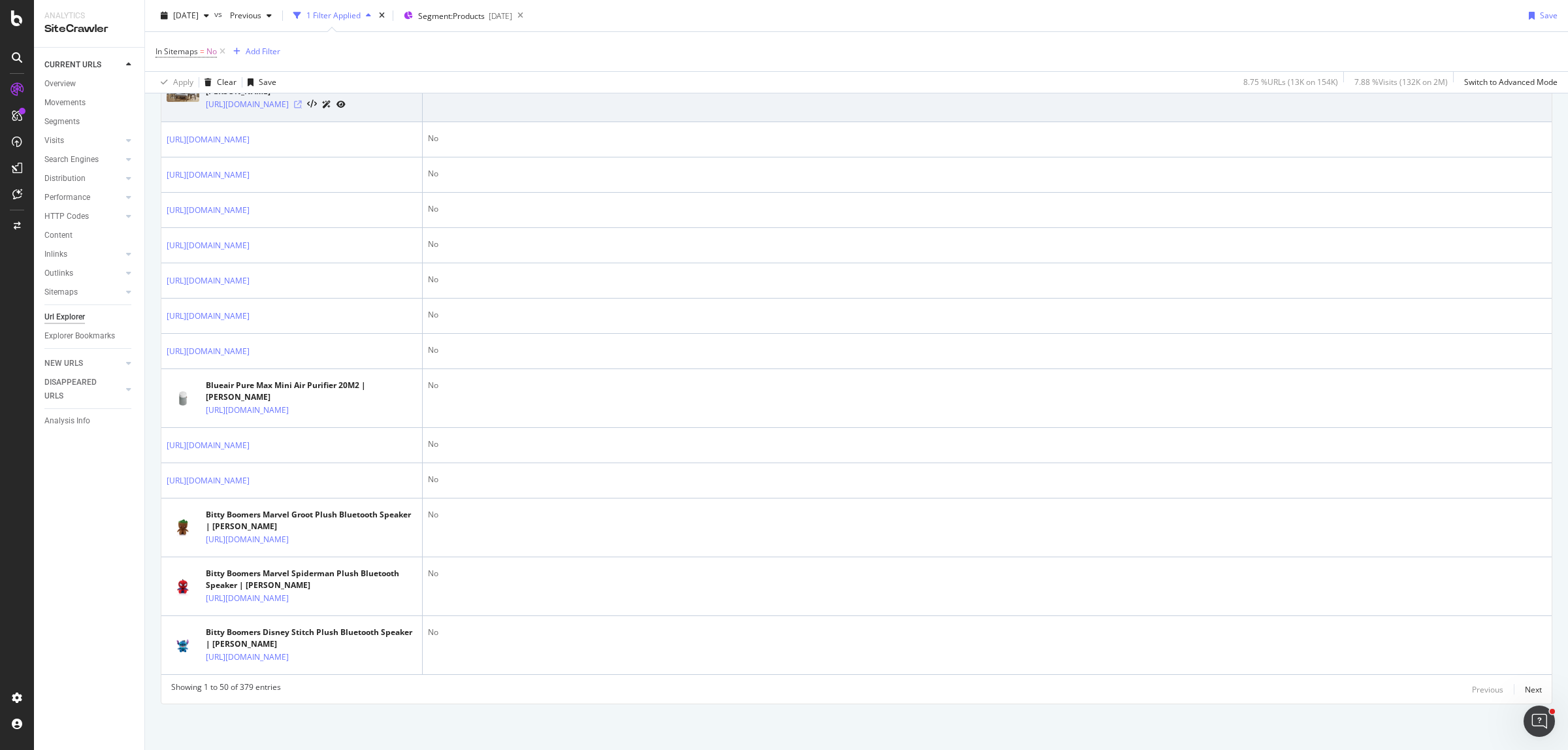
click at [302, 108] on icon at bounding box center [298, 104] width 8 height 8
